Goal: Information Seeking & Learning: Learn about a topic

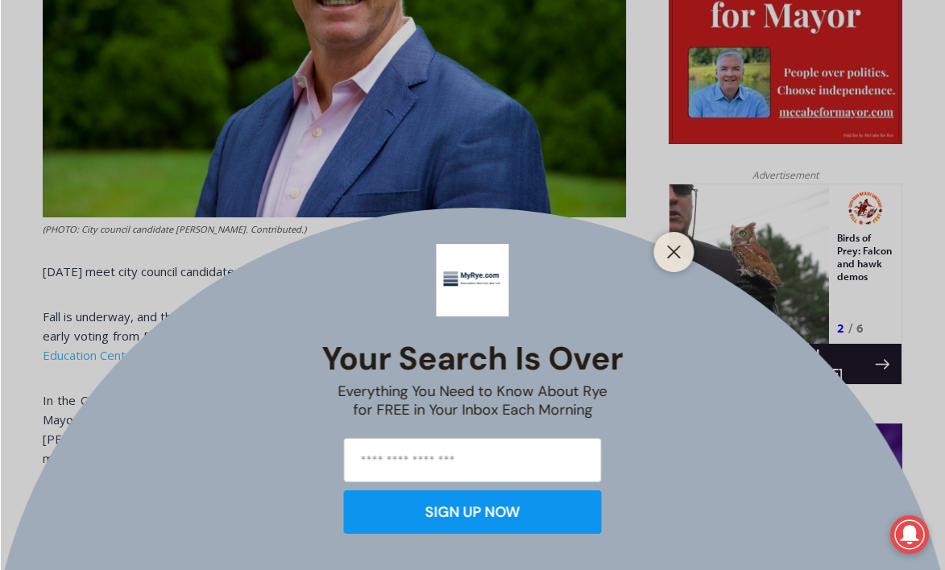
scroll to position [884, 0]
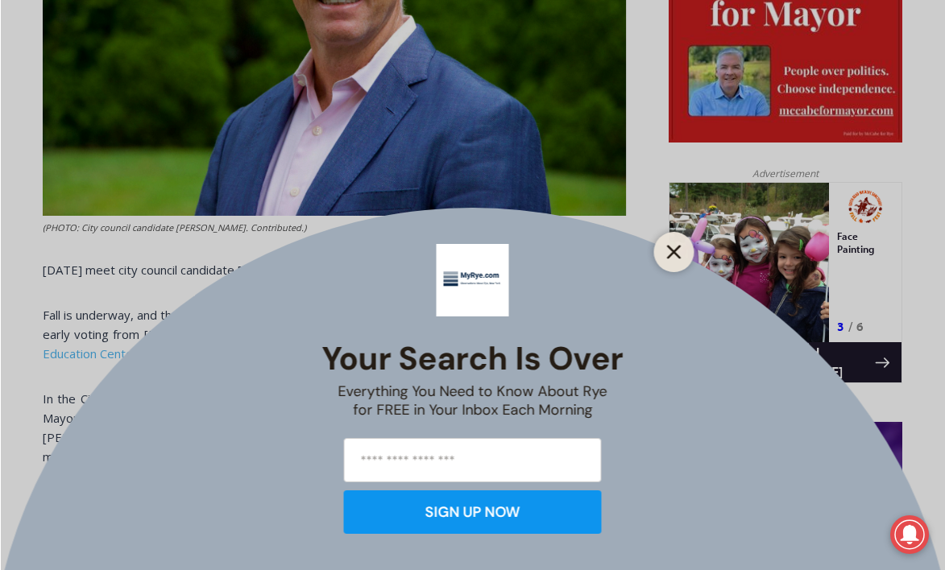
click at [673, 252] on line "Close" at bounding box center [673, 252] width 11 height 11
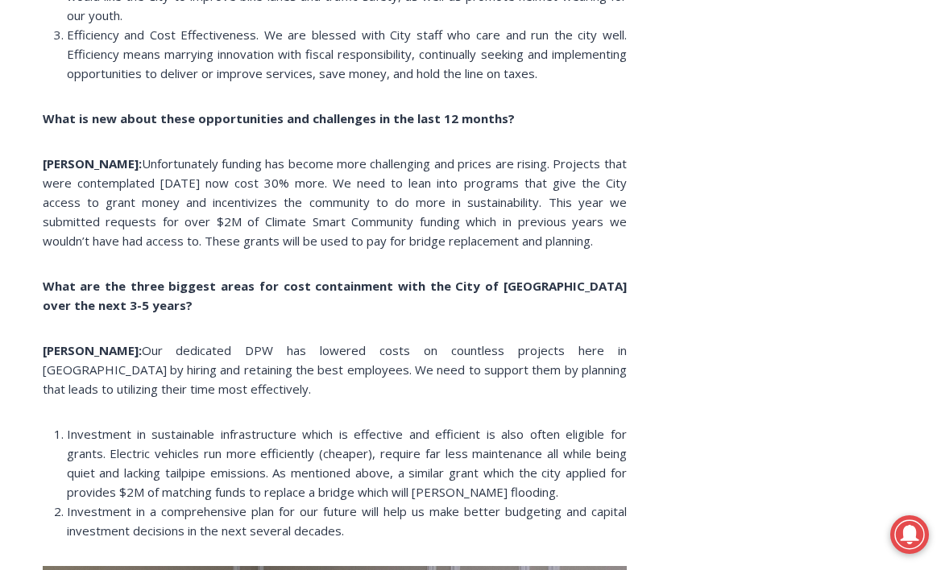
scroll to position [3161, 0]
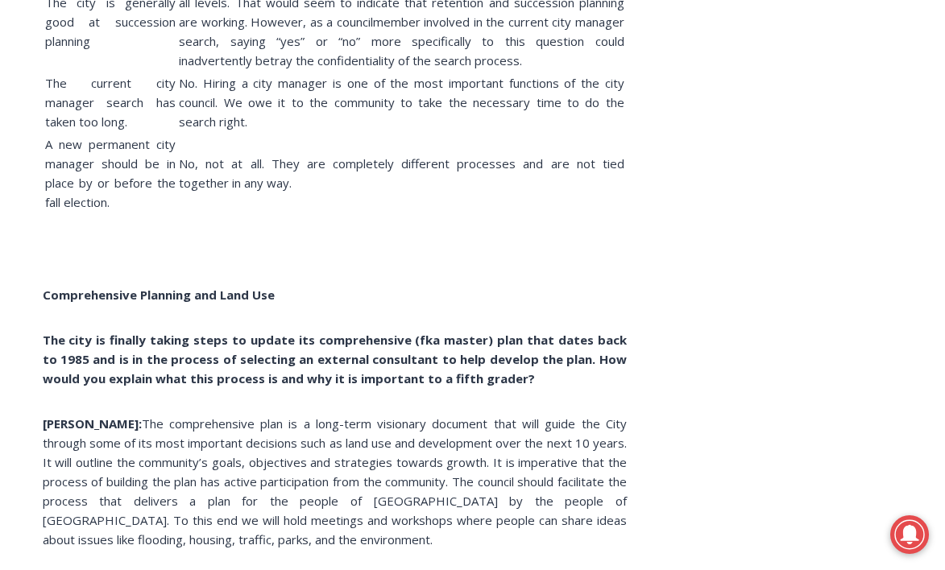
scroll to position [4862, 0]
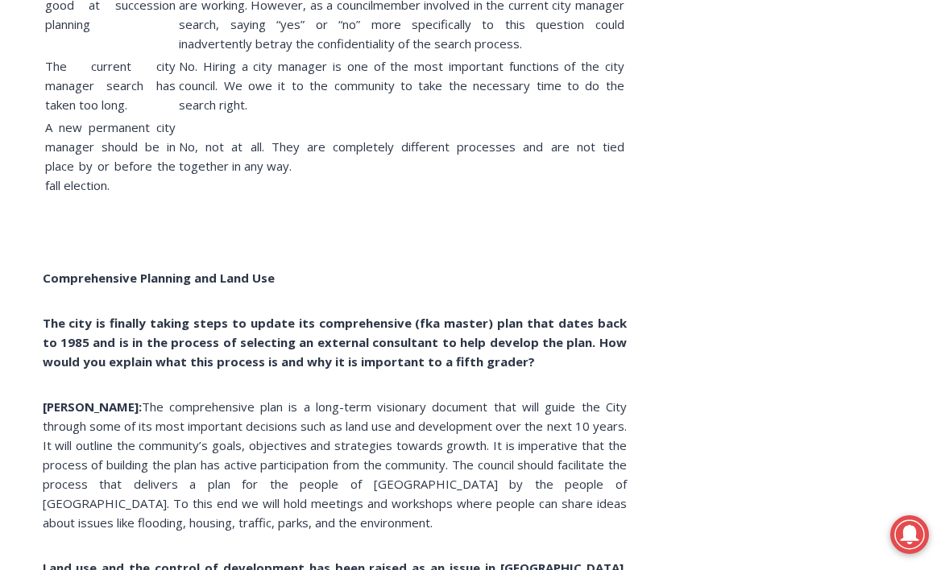
click at [392, 126] on td "No, not at all. They are completely different processes and are not tied togeth…" at bounding box center [401, 156] width 447 height 79
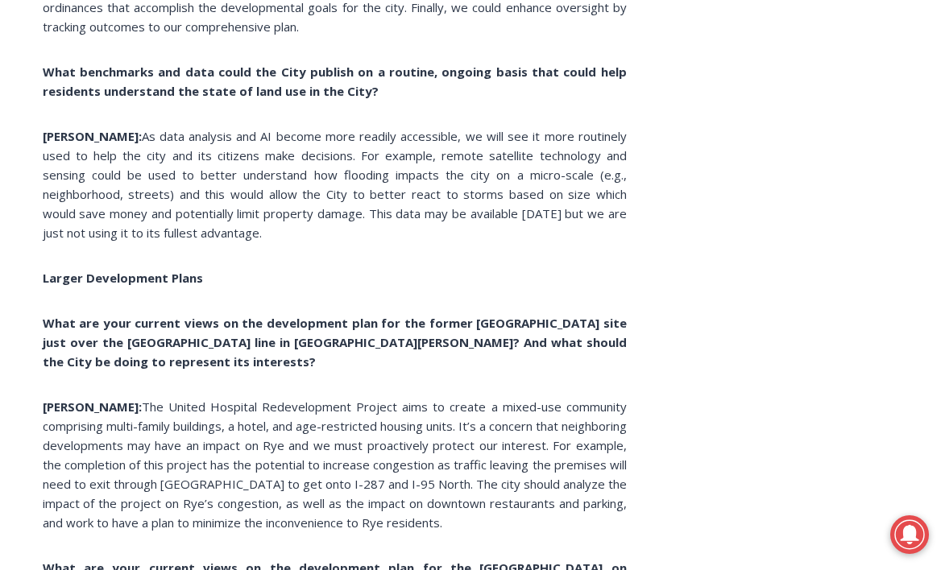
scroll to position [5685, 0]
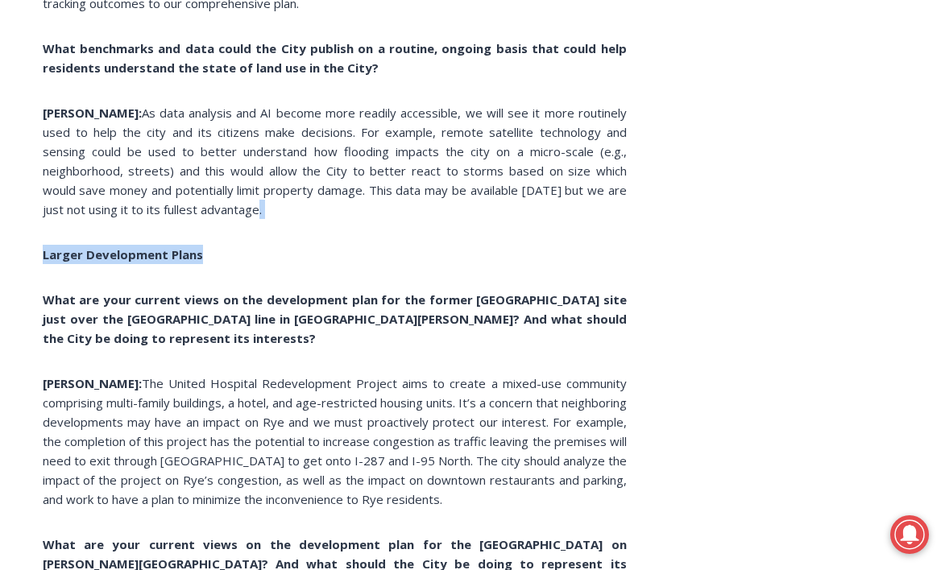
drag, startPoint x: 521, startPoint y: 209, endPoint x: 371, endPoint y: 251, distance: 156.6
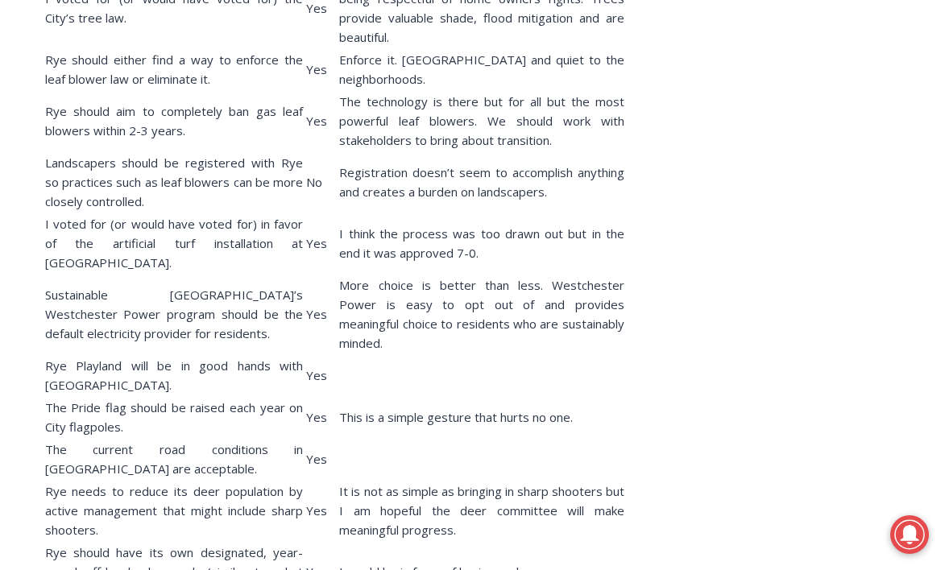
scroll to position [9100, 0]
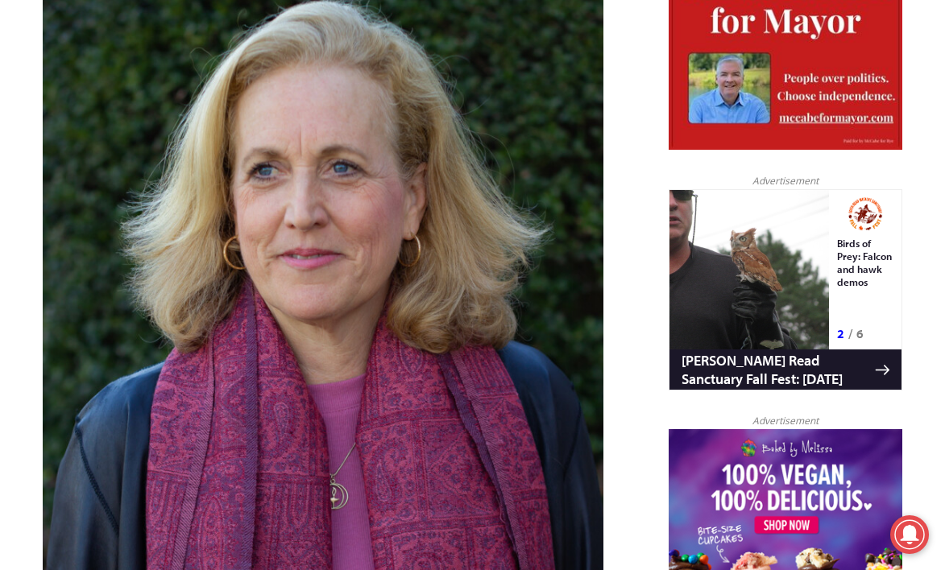
scroll to position [876, 0]
